Goal: Task Accomplishment & Management: Use online tool/utility

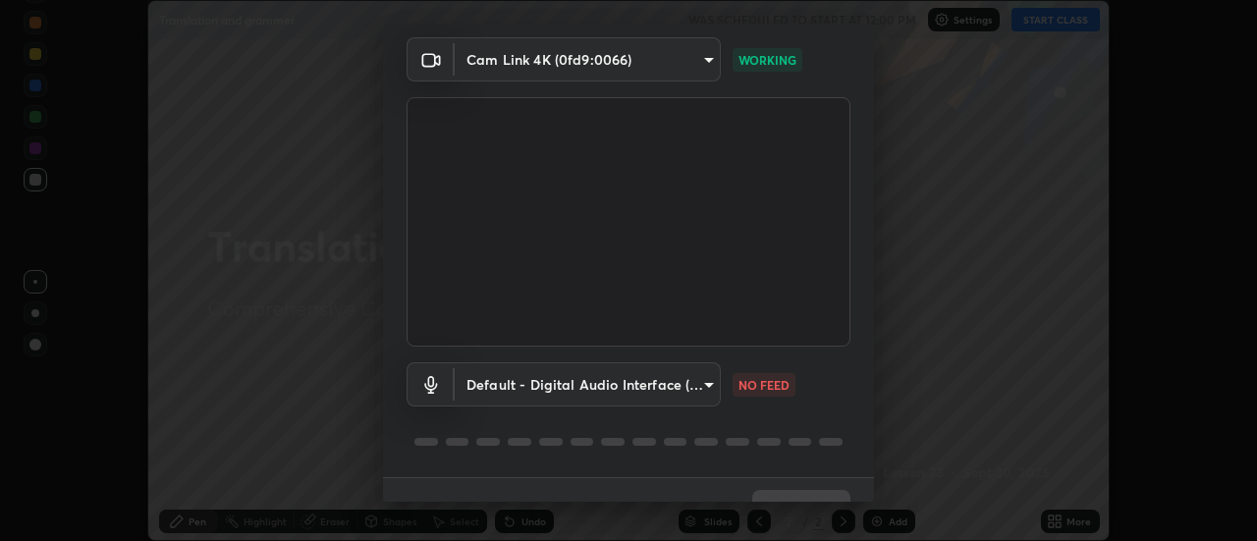
scroll to position [103, 0]
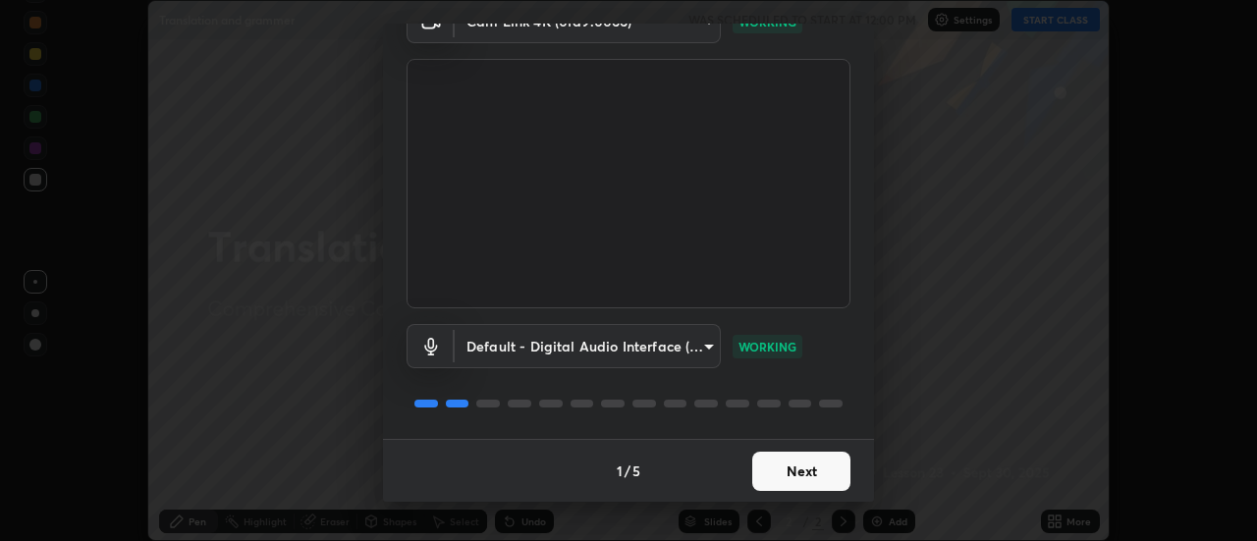
click at [819, 469] on button "Next" at bounding box center [801, 471] width 98 height 39
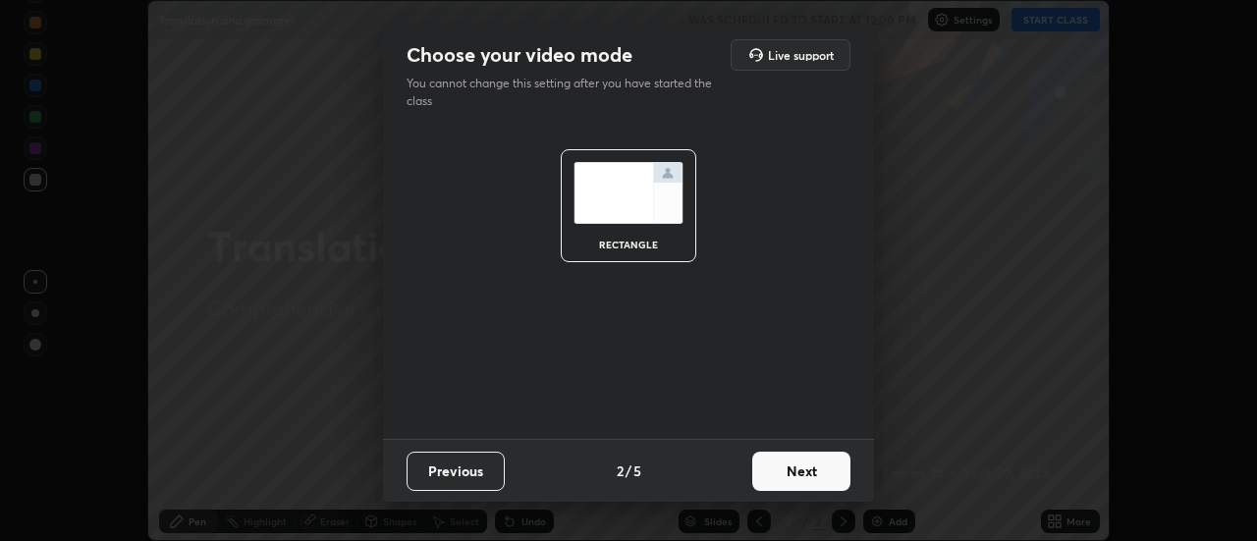
click at [829, 475] on button "Next" at bounding box center [801, 471] width 98 height 39
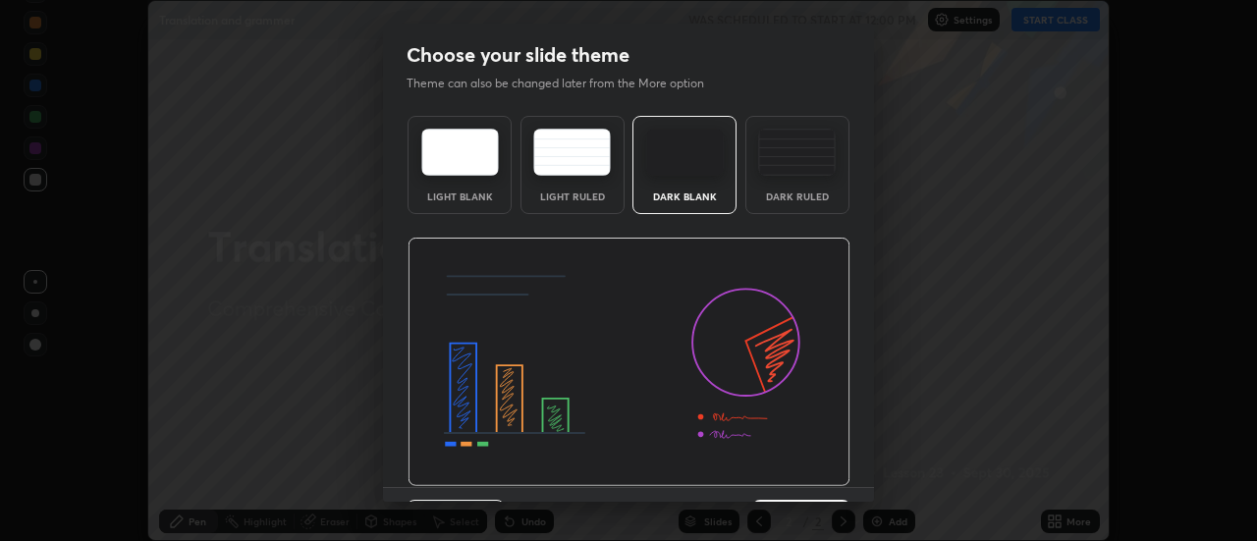
scroll to position [48, 0]
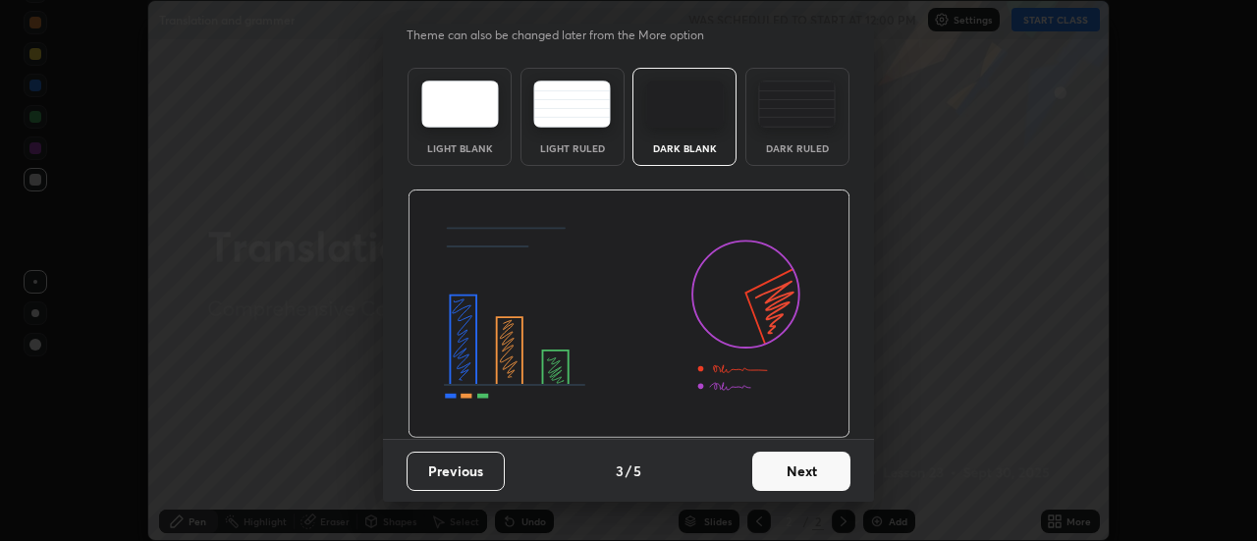
click at [830, 463] on button "Next" at bounding box center [801, 471] width 98 height 39
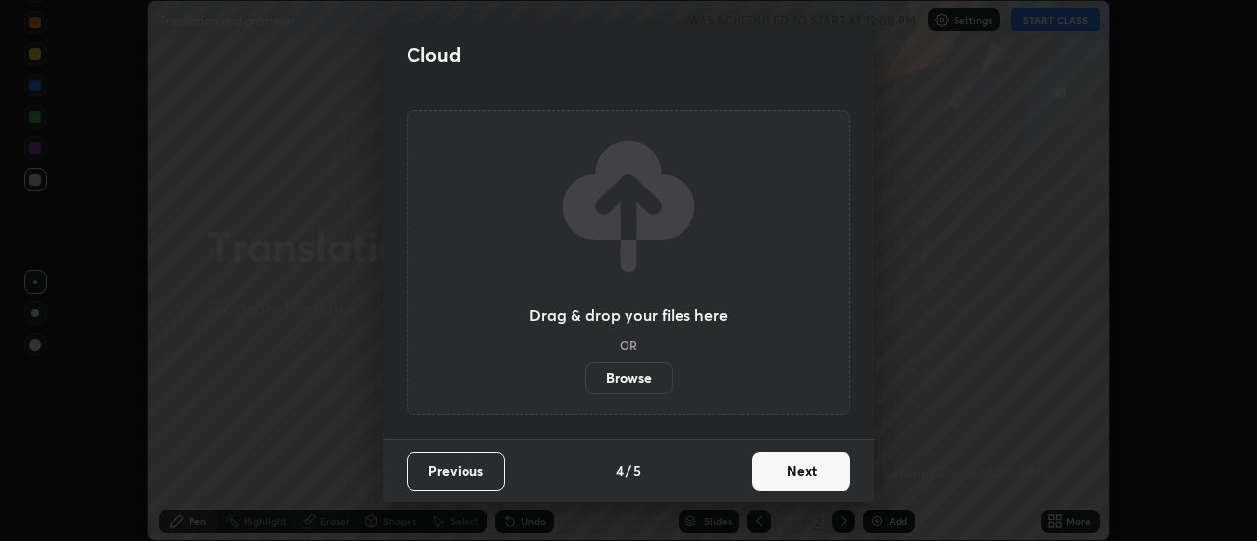
click at [829, 472] on button "Next" at bounding box center [801, 471] width 98 height 39
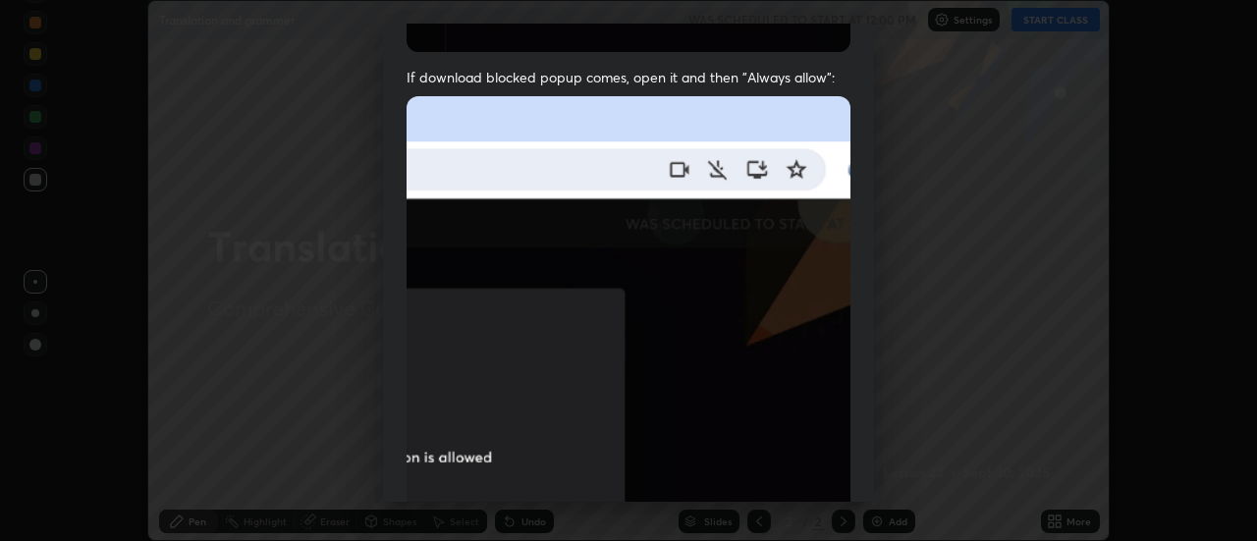
scroll to position [504, 0]
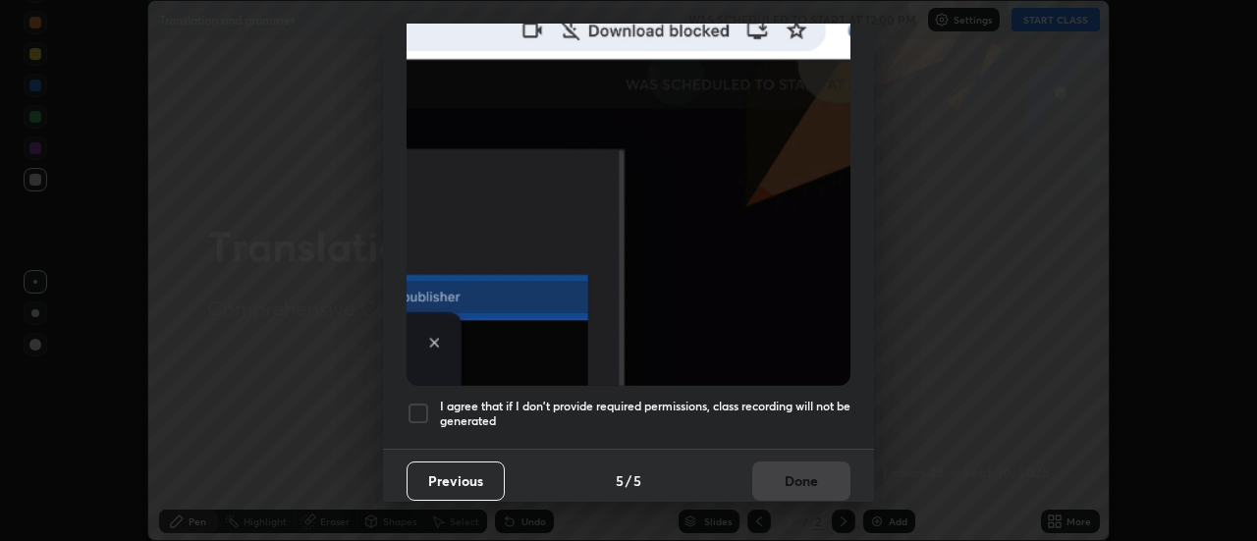
click at [705, 399] on h5 "I agree that if I don't provide required permissions, class recording will not …" at bounding box center [645, 414] width 410 height 30
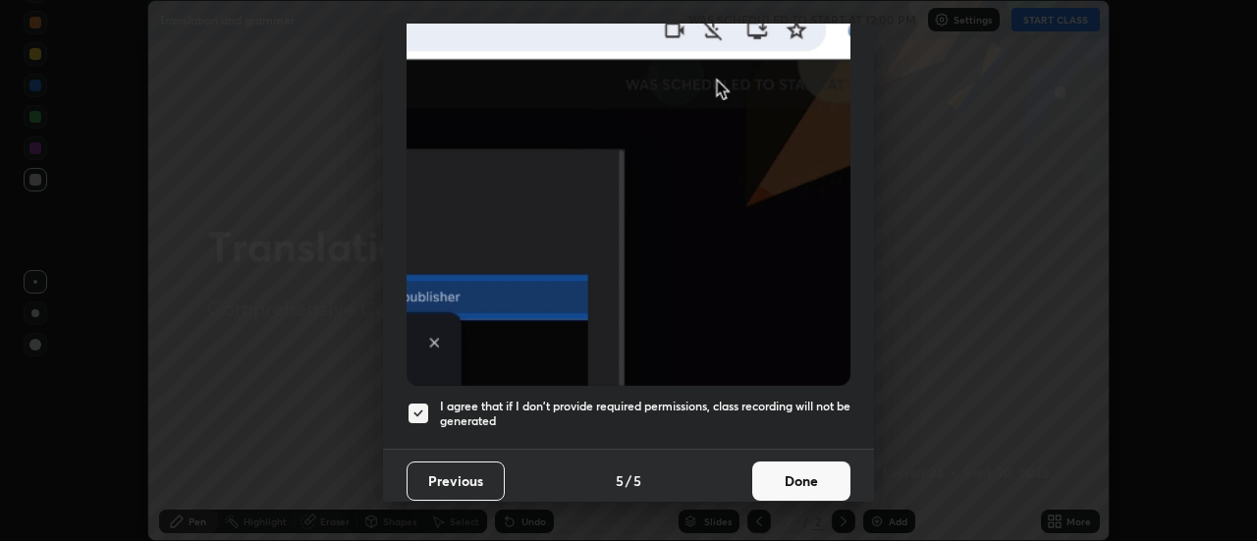
click at [839, 405] on h5 "I agree that if I don't provide required permissions, class recording will not …" at bounding box center [645, 414] width 410 height 30
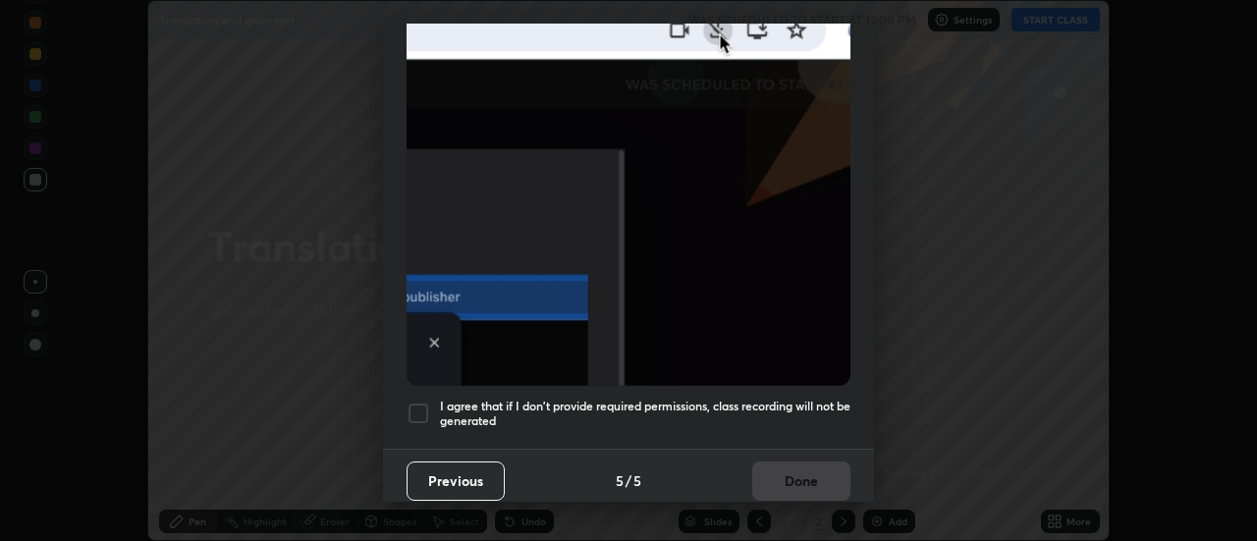
click at [770, 470] on div "Previous 5 / 5 Done" at bounding box center [628, 480] width 491 height 63
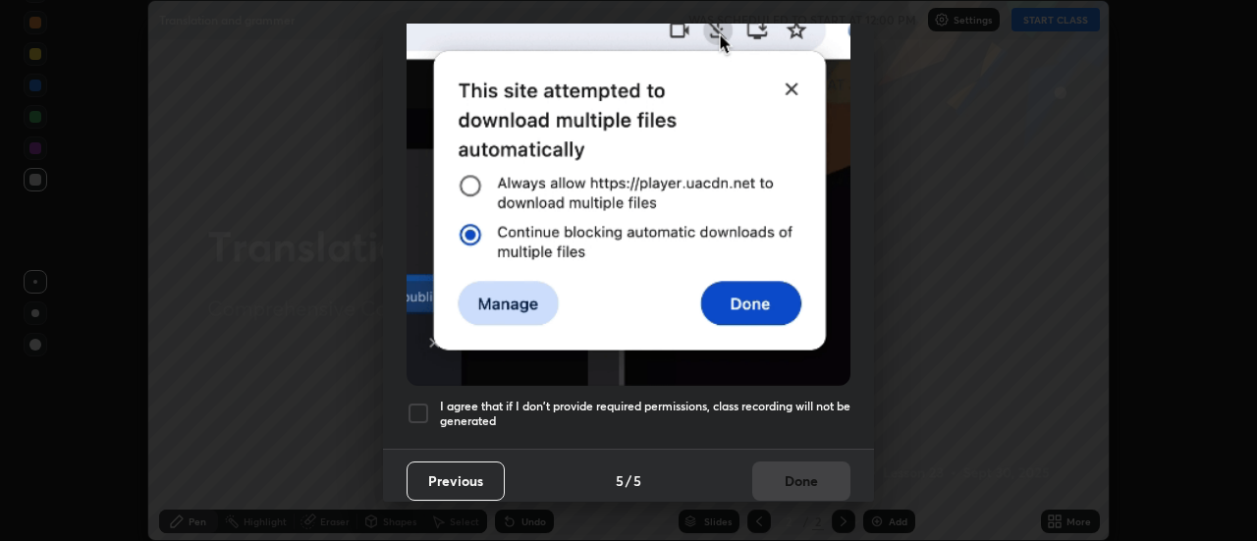
click at [746, 402] on h5 "I agree that if I don't provide required permissions, class recording will not …" at bounding box center [645, 414] width 410 height 30
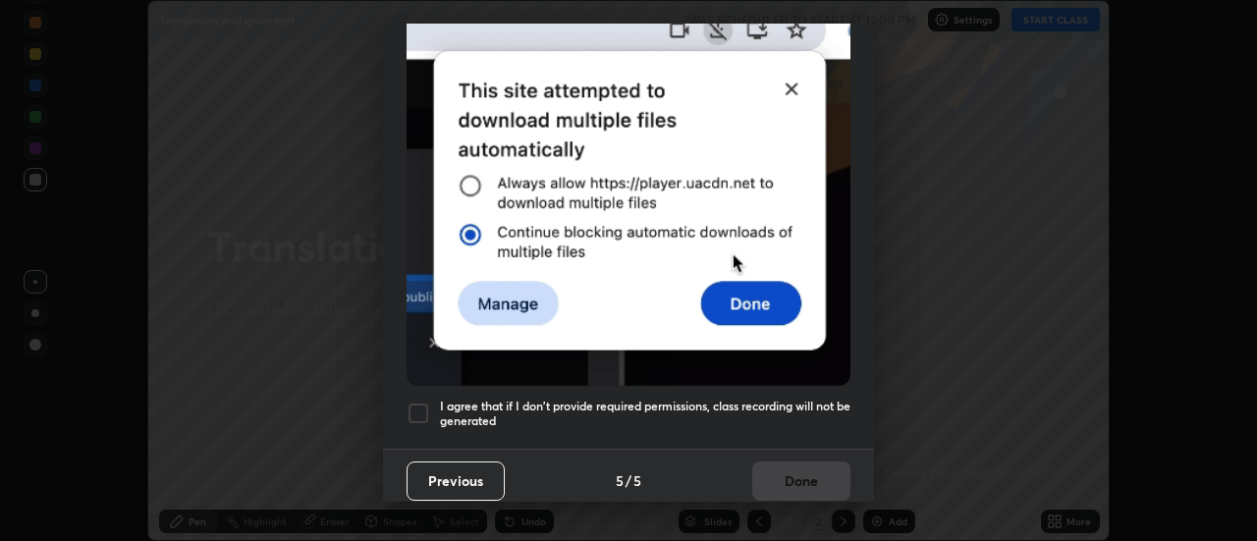
click at [818, 403] on h5 "I agree that if I don't provide required permissions, class recording will not …" at bounding box center [645, 414] width 410 height 30
click at [768, 467] on div "Previous 5 / 5 Done" at bounding box center [628, 480] width 491 height 63
click at [821, 403] on h5 "I agree that if I don't provide required permissions, class recording will not …" at bounding box center [645, 414] width 410 height 30
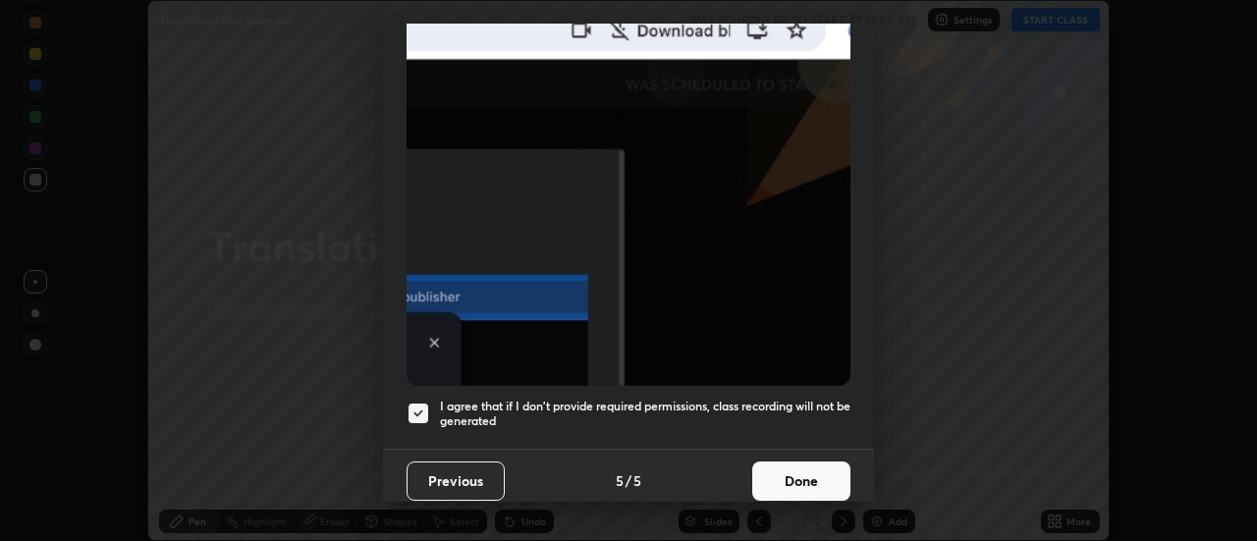
click at [752, 471] on button "Done" at bounding box center [801, 480] width 98 height 39
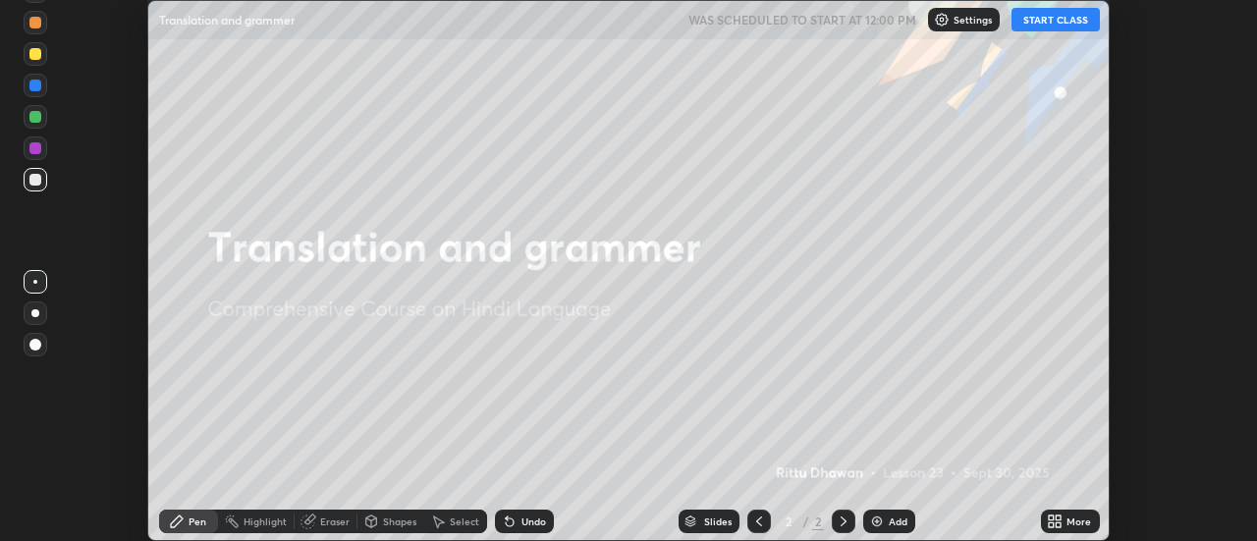
click at [1058, 524] on icon at bounding box center [1058, 524] width 5 height 5
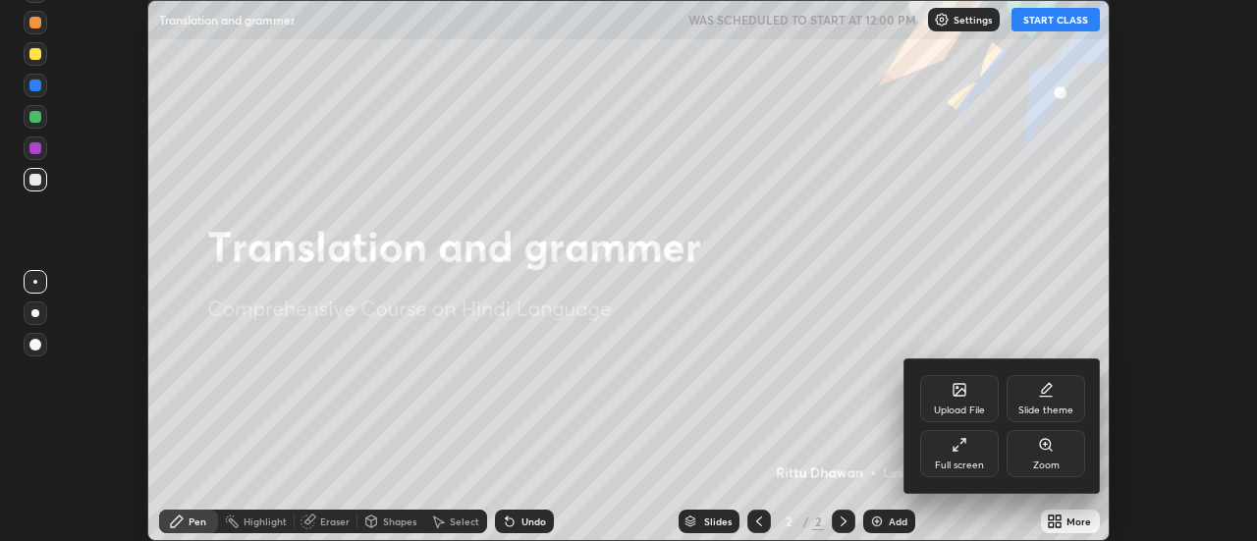
click at [1054, 405] on div "Slide theme" at bounding box center [1045, 410] width 55 height 10
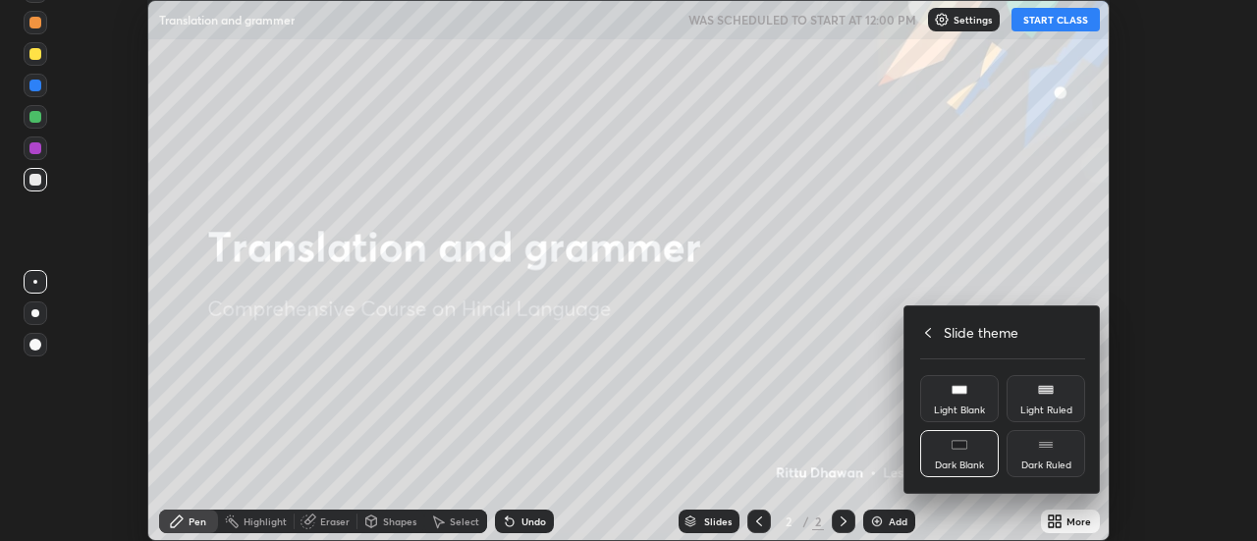
click at [964, 402] on div "Light Blank" at bounding box center [959, 398] width 79 height 47
click at [1041, 403] on div "Light Ruled" at bounding box center [1045, 398] width 79 height 47
click at [1043, 403] on div "Light Ruled" at bounding box center [1045, 398] width 79 height 47
click at [1046, 407] on div "Light Ruled" at bounding box center [1046, 410] width 52 height 10
click at [1046, 402] on div "Light Ruled" at bounding box center [1045, 398] width 79 height 47
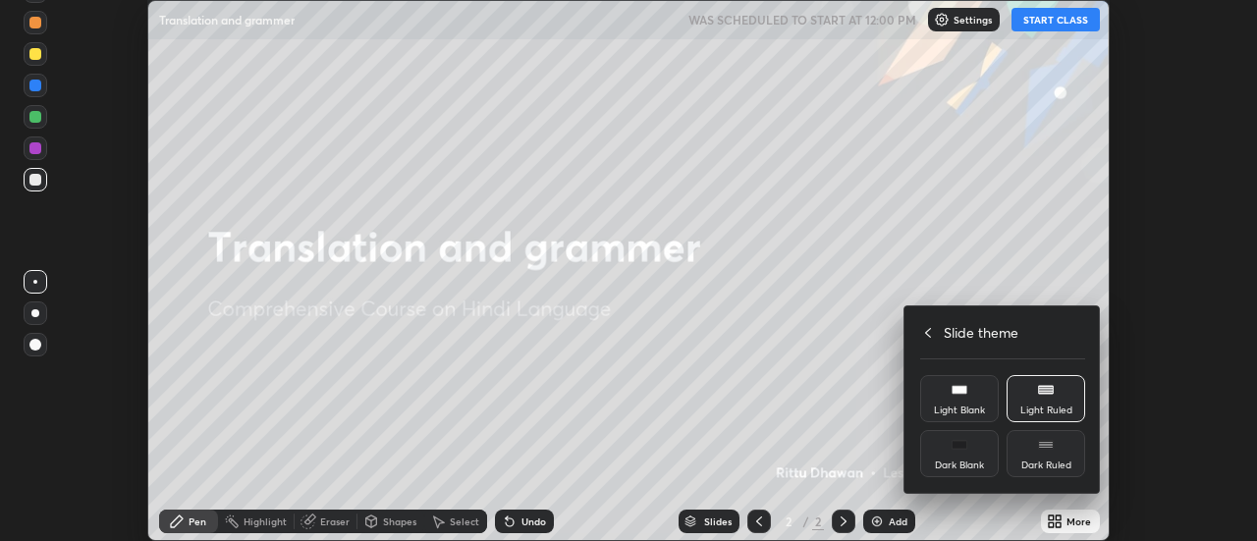
click at [887, 519] on div at bounding box center [628, 270] width 1257 height 541
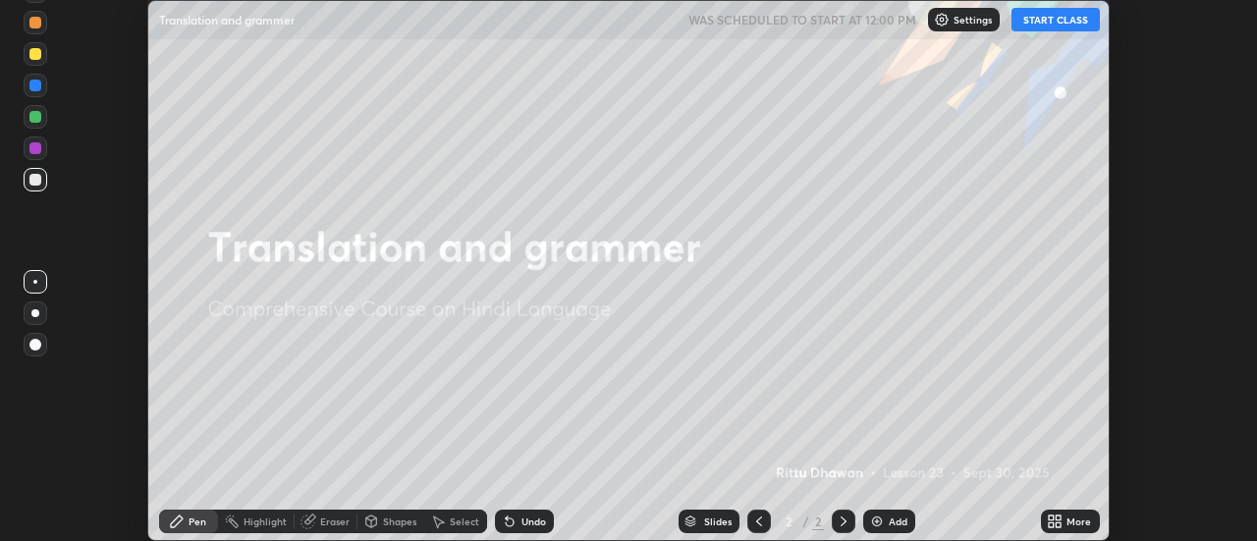
click at [887, 517] on div "Upload File Slide theme Full screen Zoom Slide theme Light Blank Light Ruled Da…" at bounding box center [628, 270] width 1257 height 541
click at [889, 520] on div "Add" at bounding box center [898, 521] width 19 height 10
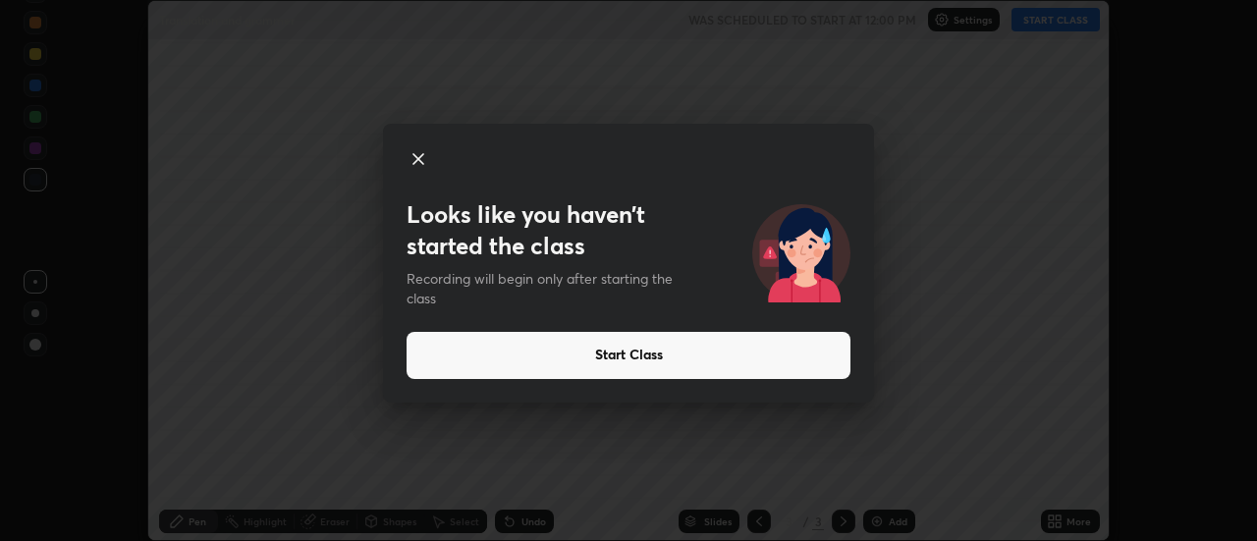
click at [755, 344] on button "Start Class" at bounding box center [628, 355] width 444 height 47
